Goal: Information Seeking & Learning: Learn about a topic

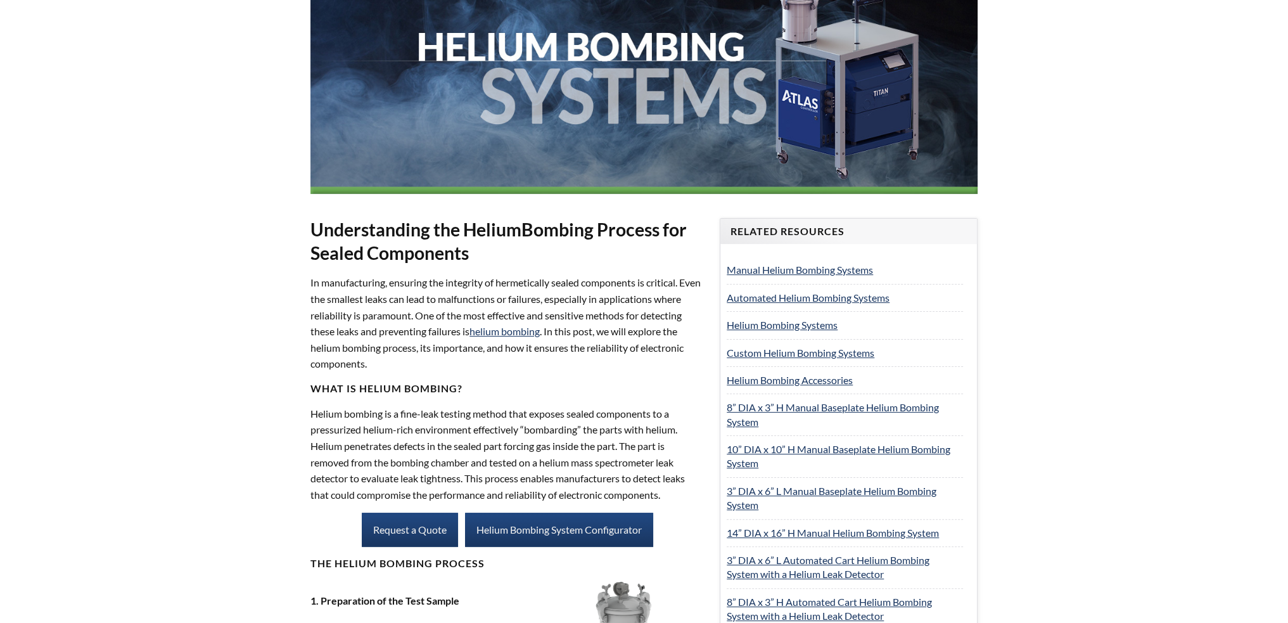
select select "Language Translate Widget"
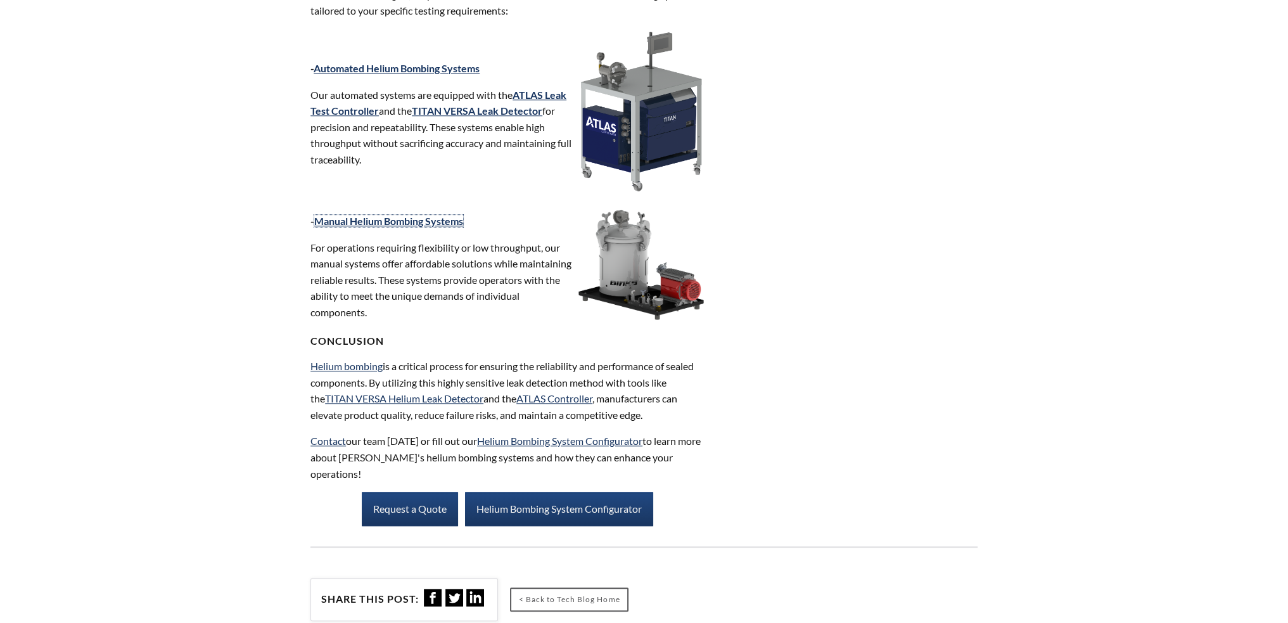
scroll to position [1774, 0]
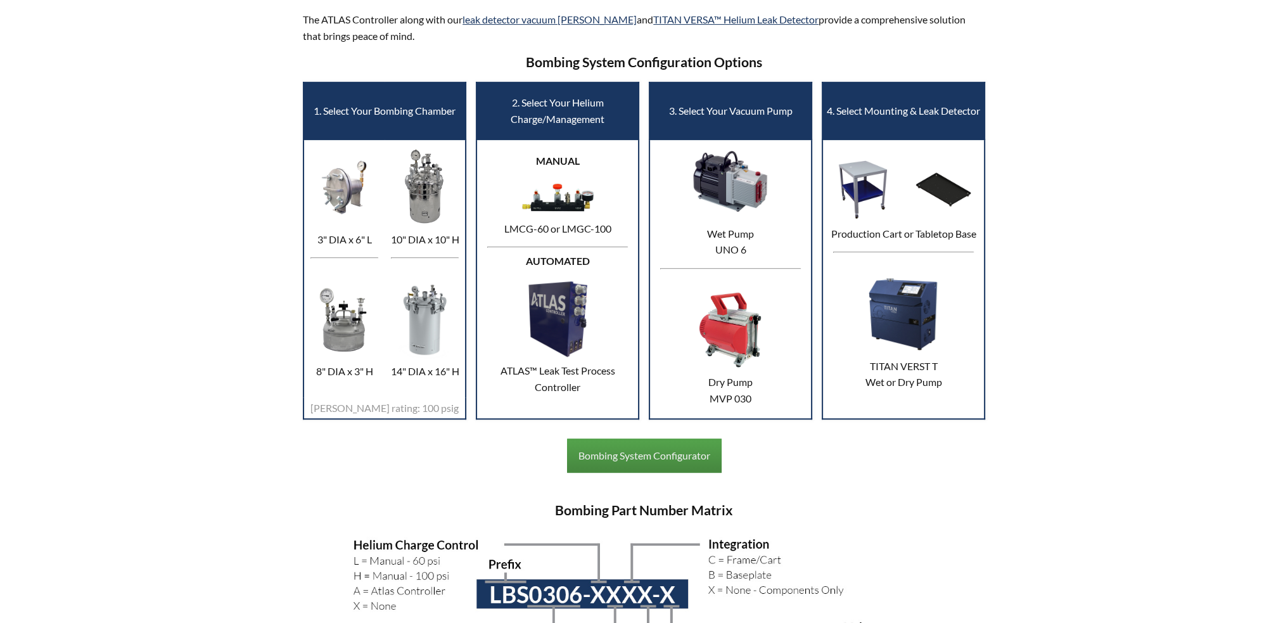
scroll to position [570, 0]
